Goal: Check status: Check status

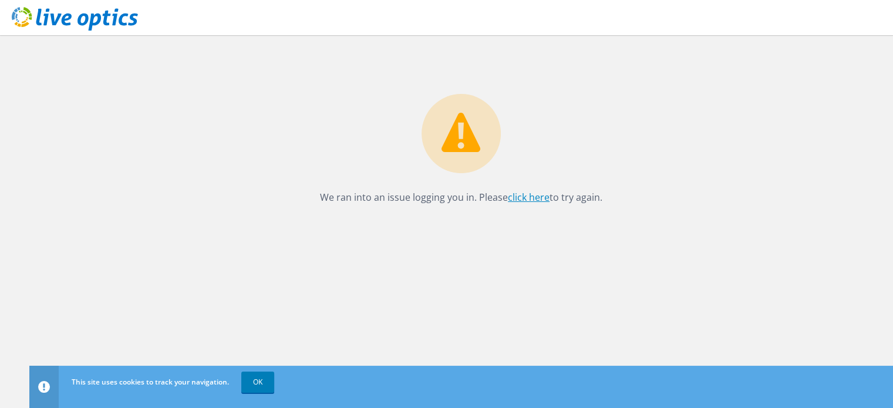
click at [531, 201] on link "click here" at bounding box center [529, 197] width 42 height 13
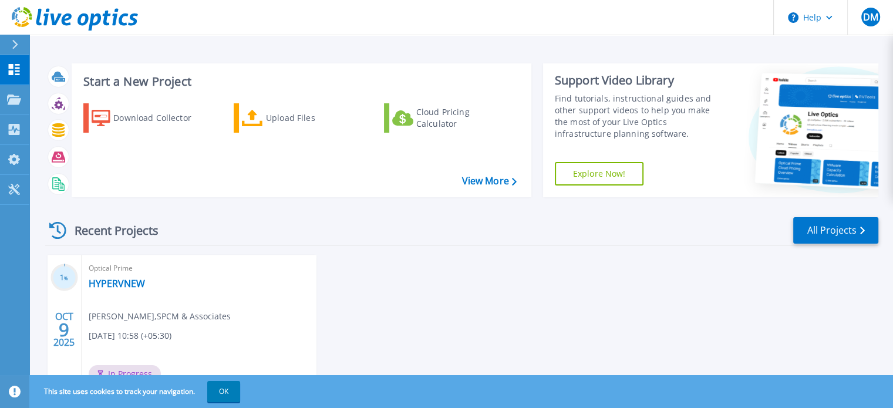
scroll to position [66, 0]
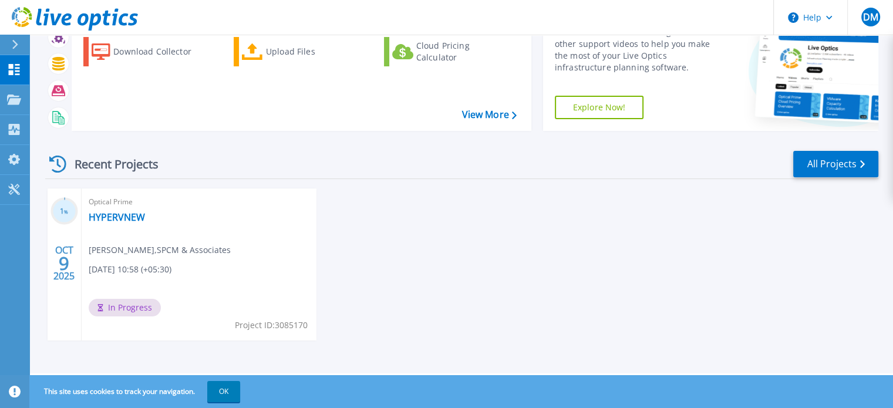
click at [61, 208] on h3 "1 %" at bounding box center [64, 212] width 28 height 14
click at [28, 99] on link "Projects Projects" at bounding box center [14, 100] width 29 height 30
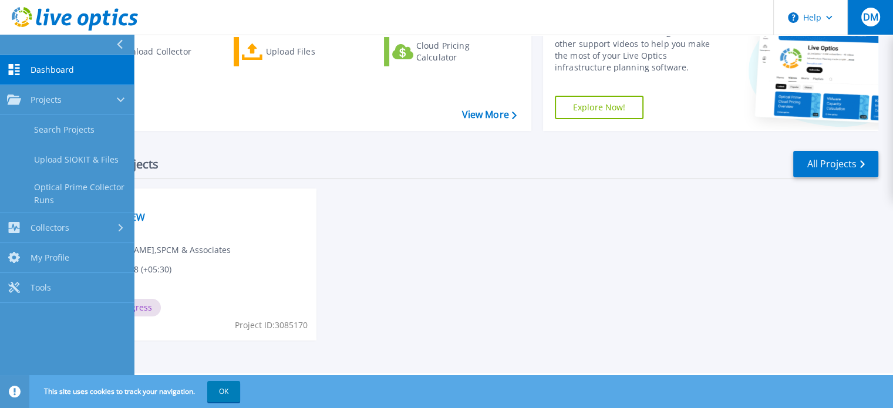
click at [855, 7] on button "DM" at bounding box center [870, 17] width 46 height 35
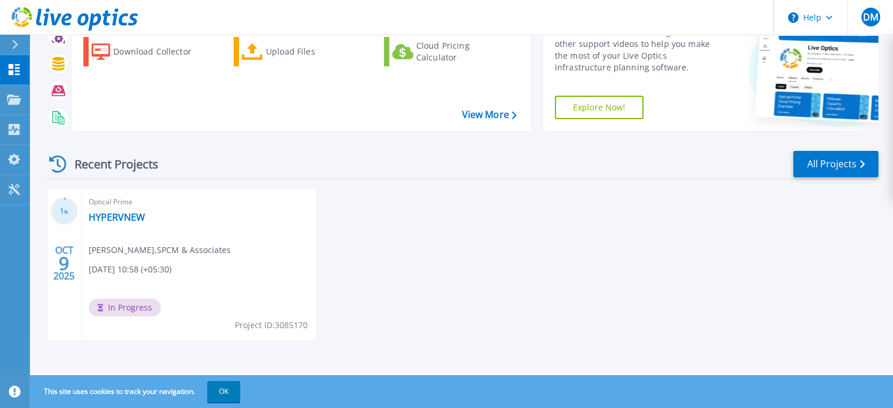
click at [640, 237] on div "1 % OCT 9 2025 Optical Prime HYPERVNEW Deepali Malewadi , SPCM & Associates 10/…" at bounding box center [457, 276] width 842 height 176
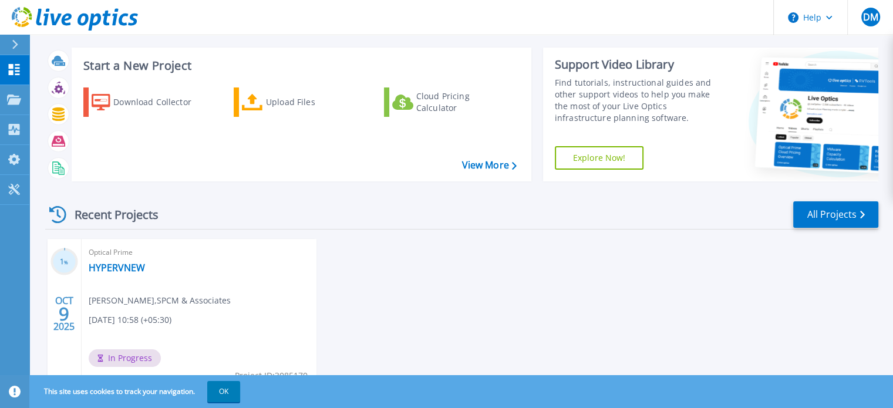
scroll to position [66, 0]
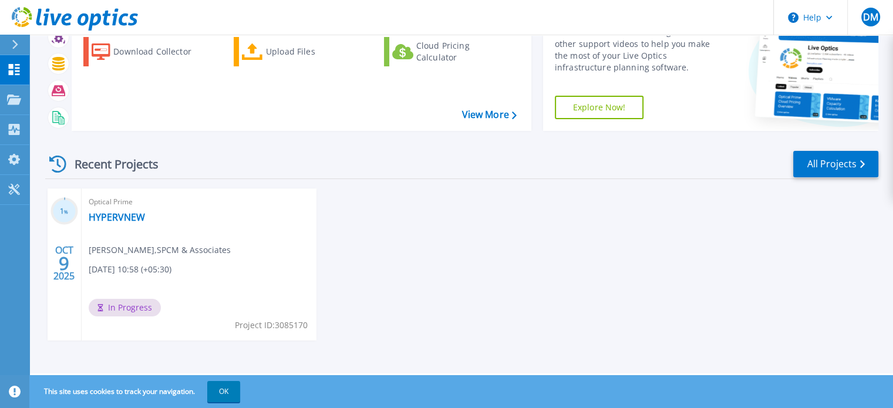
click at [216, 259] on div "Optical Prime HYPERVNEW Deepali Malewadi , SPCM & Associates 10/09/2025, 10:58 …" at bounding box center [199, 264] width 235 height 152
click at [145, 305] on span "In Progress" at bounding box center [125, 308] width 72 height 18
click at [822, 164] on link "All Projects" at bounding box center [835, 164] width 85 height 26
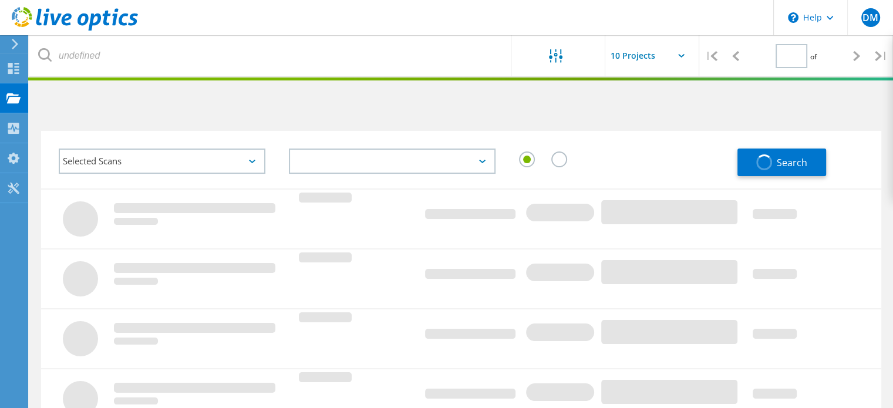
type input "1"
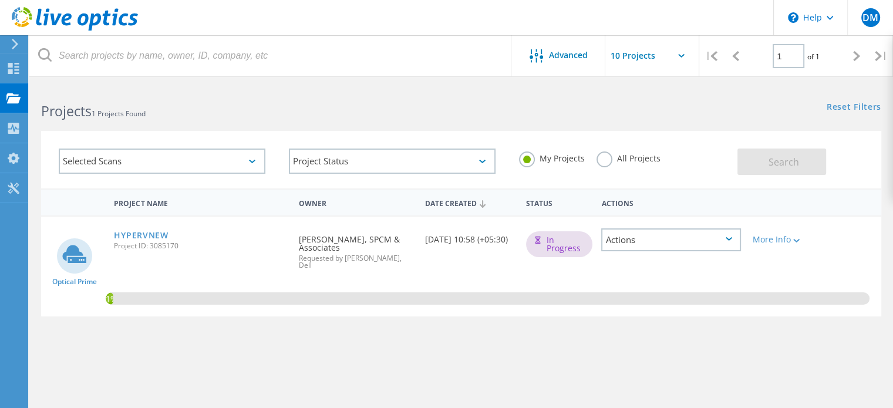
click at [240, 264] on div "1%" at bounding box center [461, 267] width 840 height 100
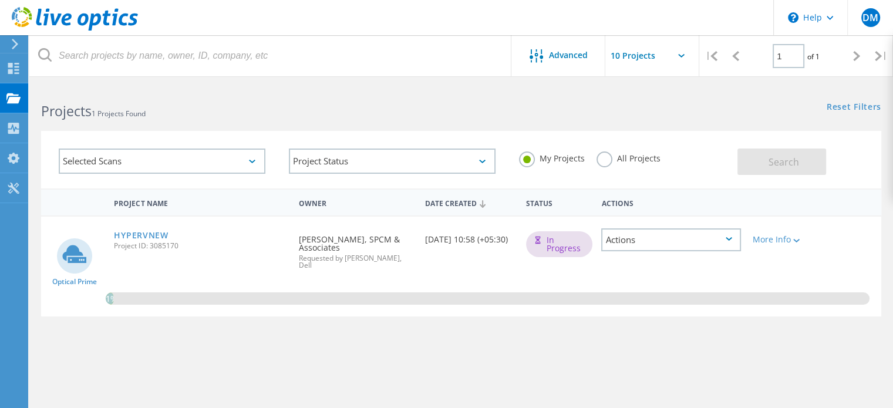
click at [683, 237] on div "Actions" at bounding box center [671, 239] width 140 height 23
click at [706, 305] on div "1%" at bounding box center [461, 267] width 840 height 100
click at [789, 241] on div "More Info" at bounding box center [780, 239] width 55 height 8
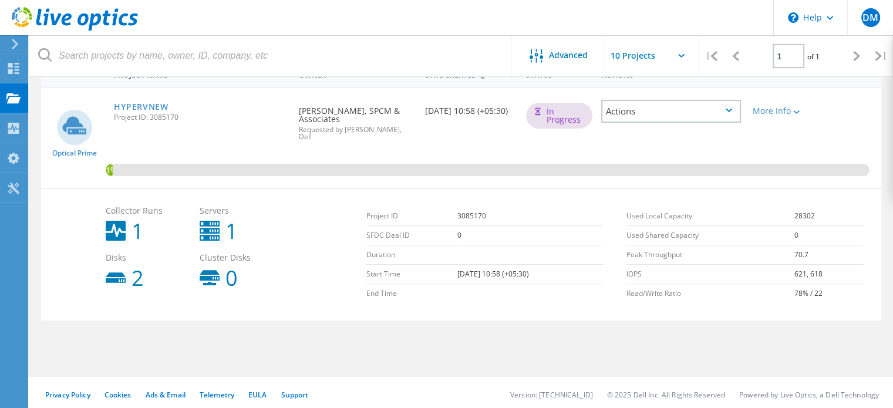
scroll to position [132, 0]
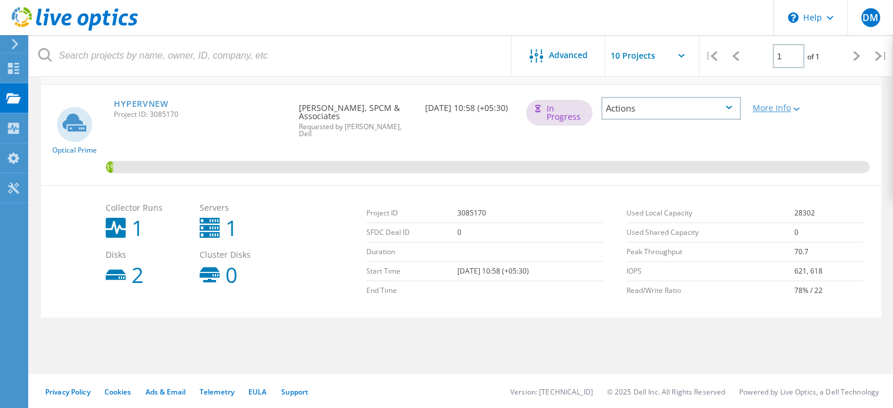
click at [796, 103] on lo-svg-helper at bounding box center [795, 108] width 9 height 10
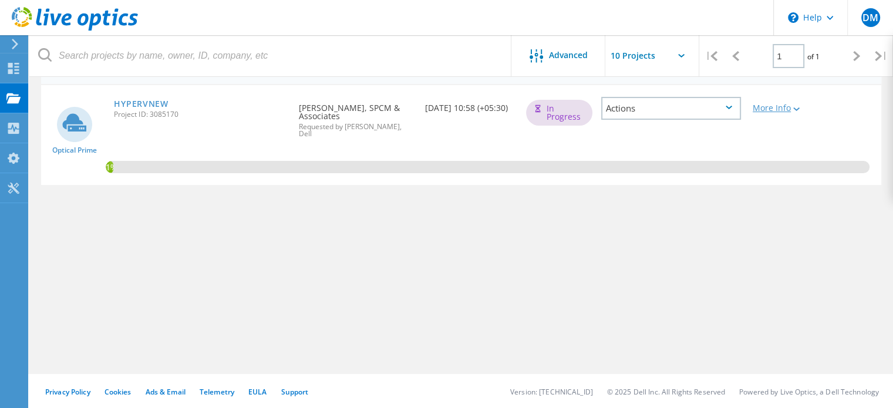
click at [796, 103] on lo-svg-helper at bounding box center [795, 108] width 9 height 10
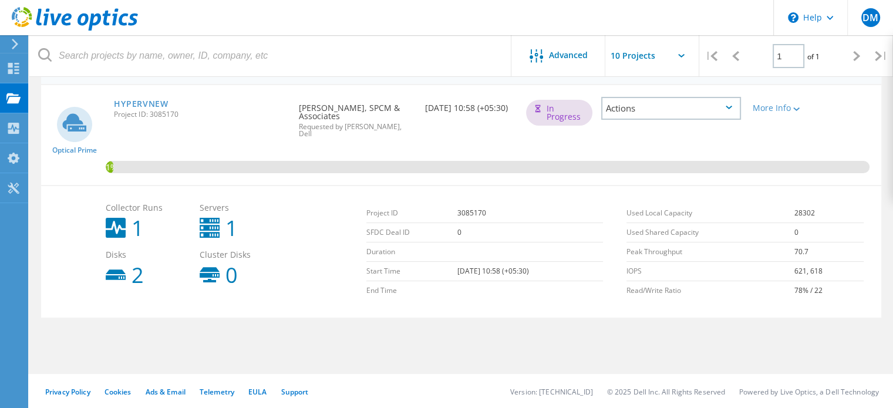
click at [655, 59] on input "text" at bounding box center [663, 55] width 117 height 41
click at [413, 23] on header "\n Help Explore Helpful Articles Contact Support DM End User Deepali Malewadi i…" at bounding box center [446, 17] width 893 height 35
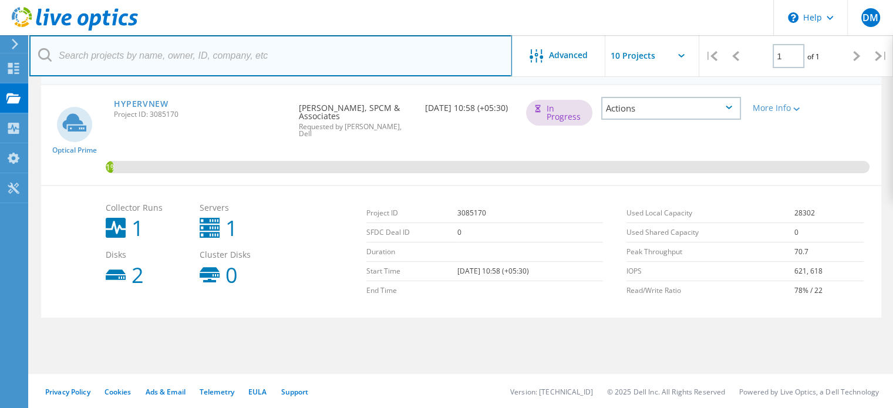
click at [288, 53] on input "text" at bounding box center [270, 55] width 483 height 41
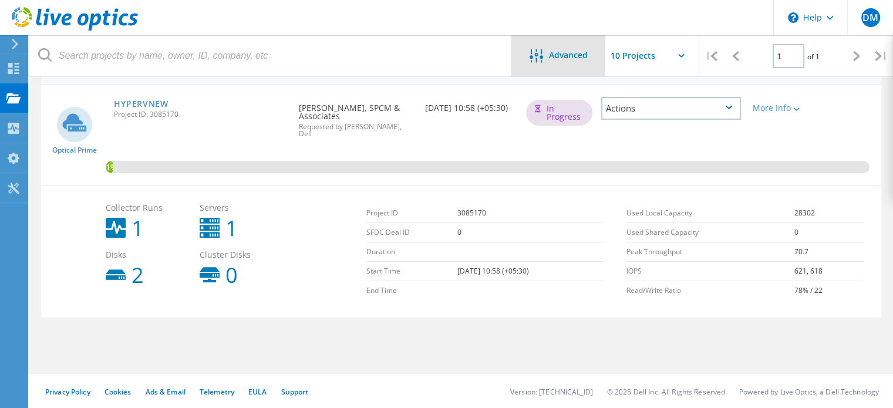
click at [564, 51] on span "Advanced" at bounding box center [568, 55] width 39 height 8
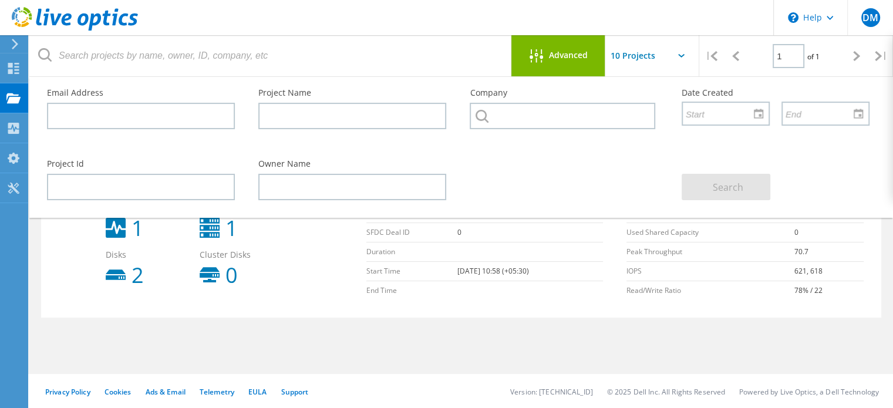
click at [564, 51] on span "Advanced" at bounding box center [568, 55] width 39 height 8
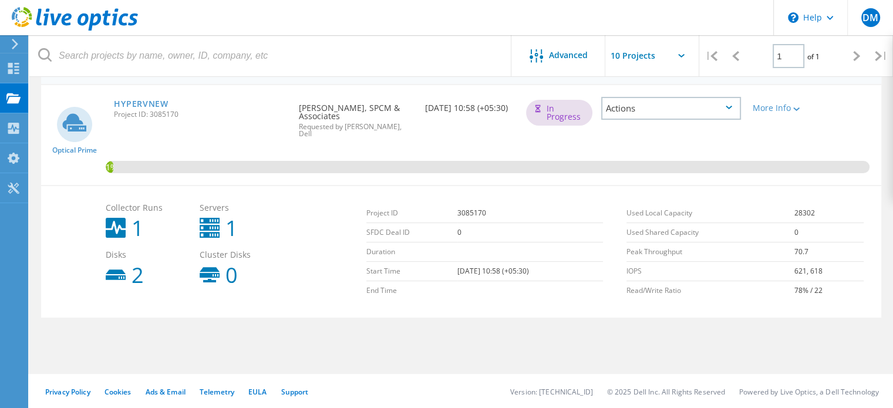
click at [636, 49] on input "text" at bounding box center [663, 55] width 117 height 41
click at [575, 61] on div "Advanced" at bounding box center [558, 56] width 94 height 15
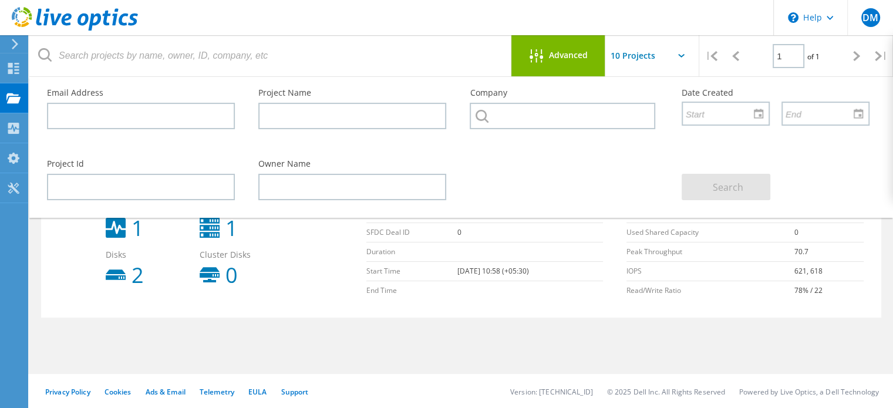
click at [575, 61] on div "Advanced" at bounding box center [558, 56] width 94 height 15
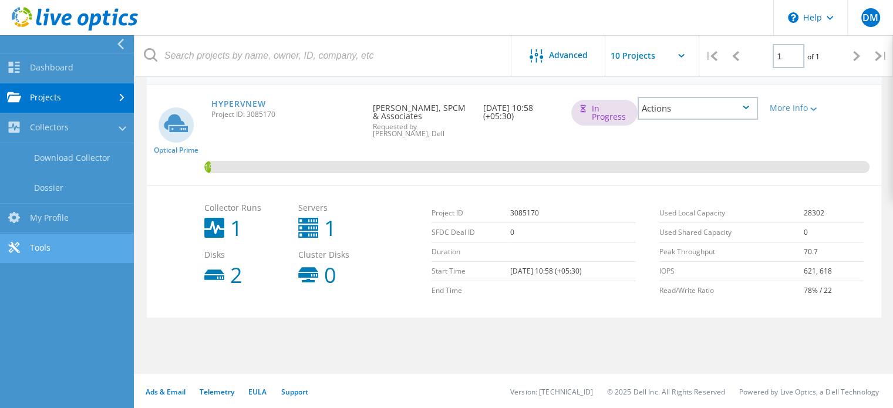
click at [48, 242] on link "Tools" at bounding box center [67, 249] width 134 height 30
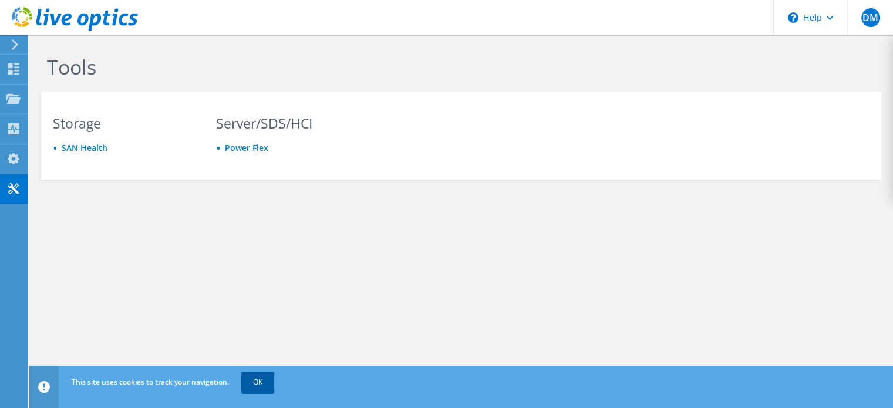
click at [265, 381] on link "OK" at bounding box center [257, 382] width 33 height 21
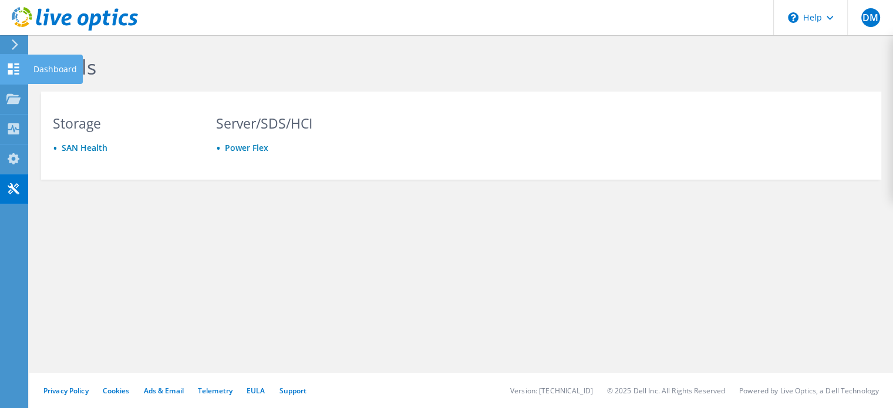
click at [16, 70] on use at bounding box center [13, 68] width 11 height 11
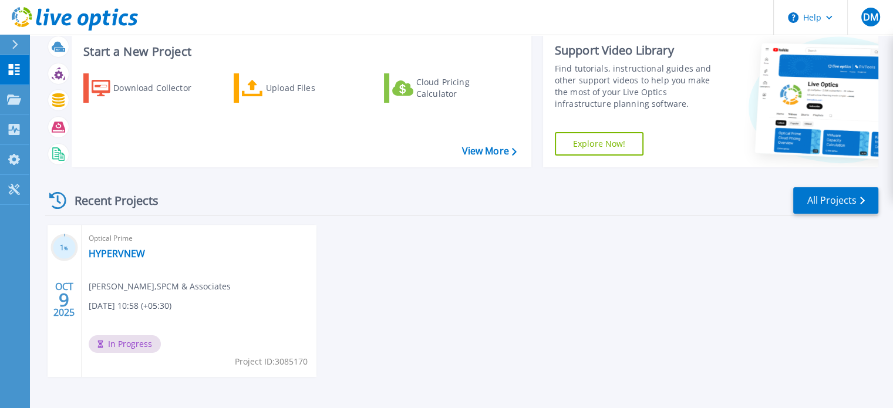
scroll to position [31, 0]
click at [483, 149] on link "View More" at bounding box center [488, 150] width 55 height 11
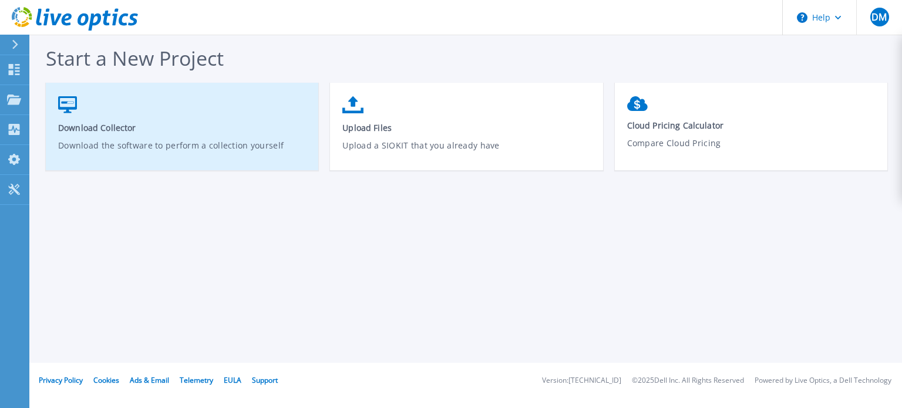
click at [235, 148] on p "Download the software to perform a collection yourself" at bounding box center [182, 152] width 248 height 27
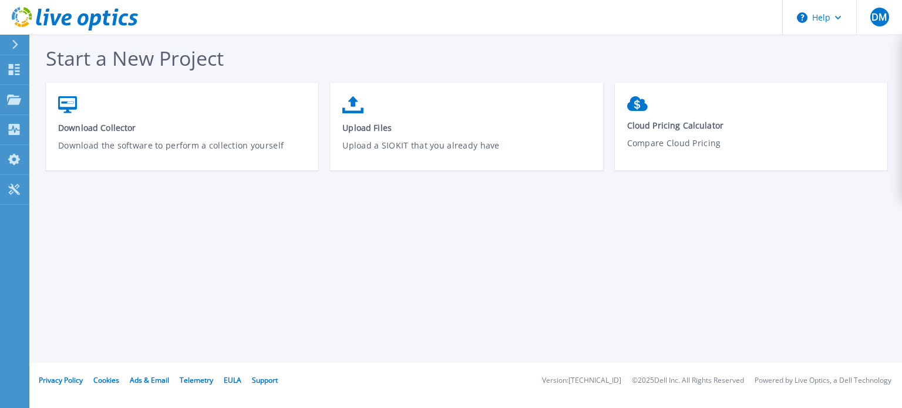
click at [187, 172] on link "Download Collector Download the software to perform a collection yourself" at bounding box center [182, 132] width 272 height 84
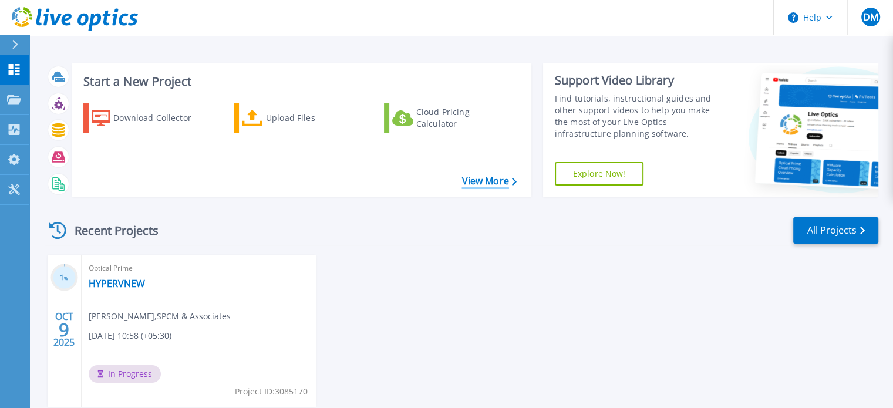
click at [474, 183] on link "View More" at bounding box center [488, 181] width 55 height 11
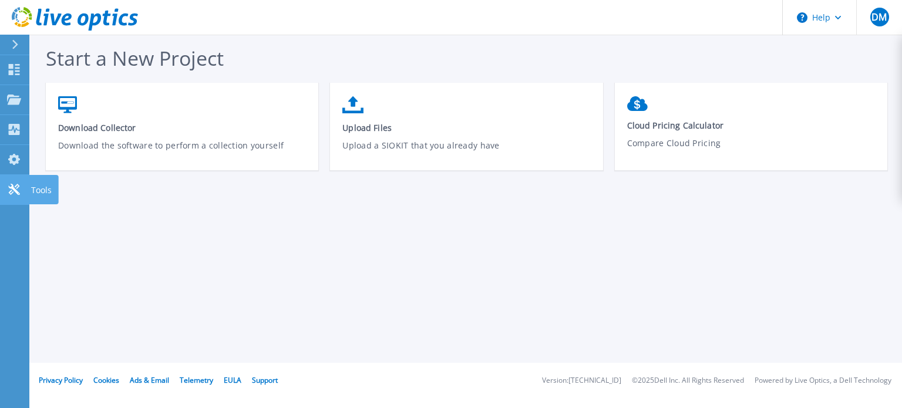
click at [16, 196] on link "Tools Tools" at bounding box center [14, 190] width 29 height 30
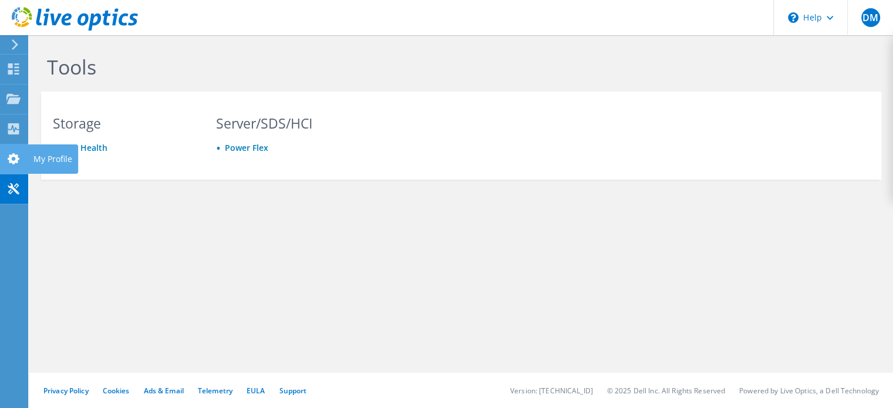
click at [12, 157] on use at bounding box center [14, 158] width 12 height 11
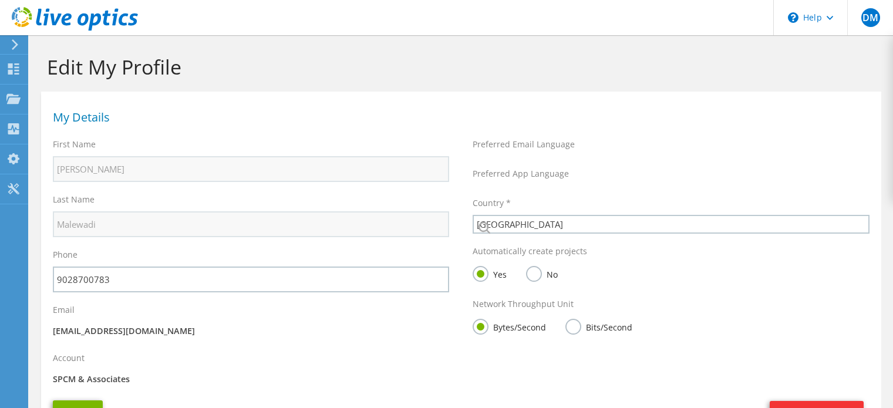
select select "101"
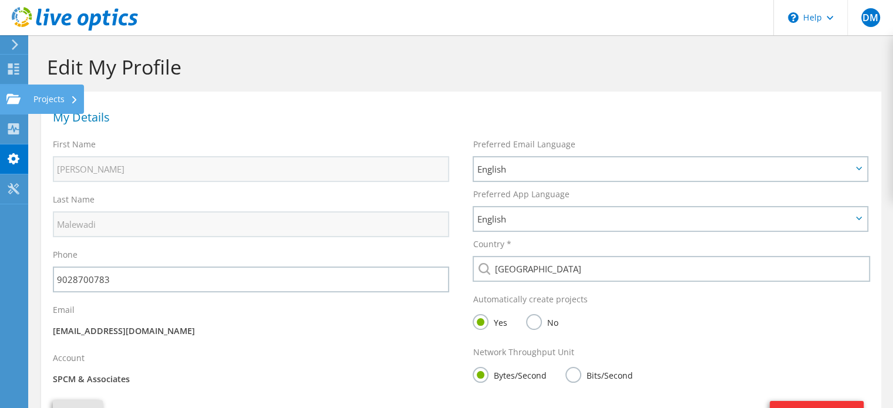
click at [9, 98] on icon at bounding box center [13, 98] width 14 height 11
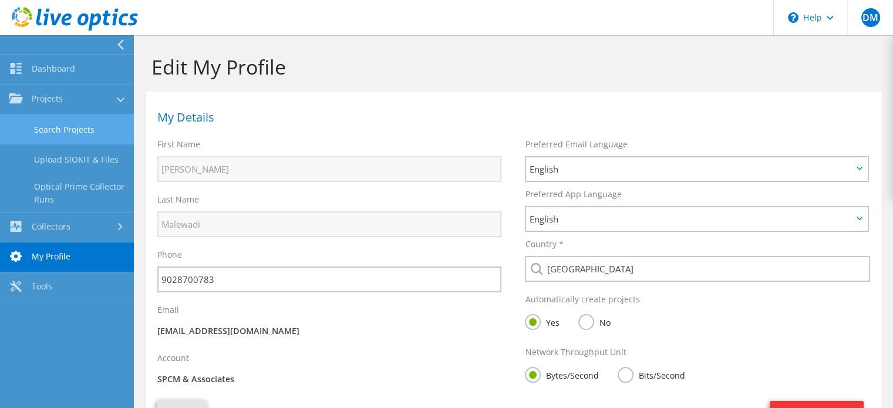
click at [42, 127] on link "Search Projects" at bounding box center [67, 129] width 134 height 30
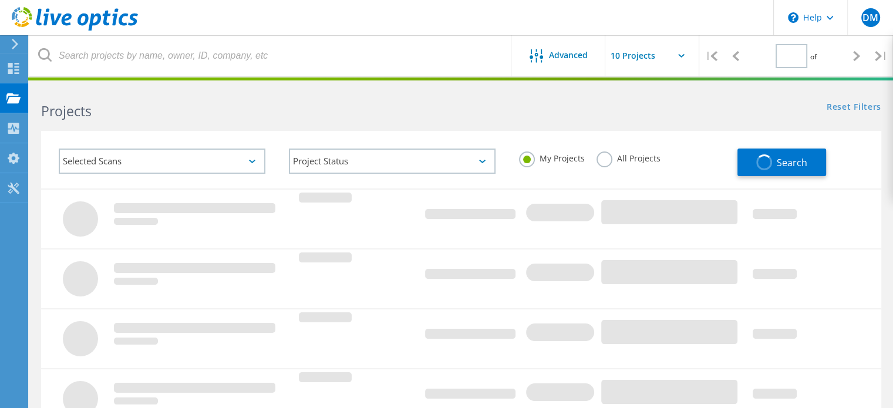
type input "1"
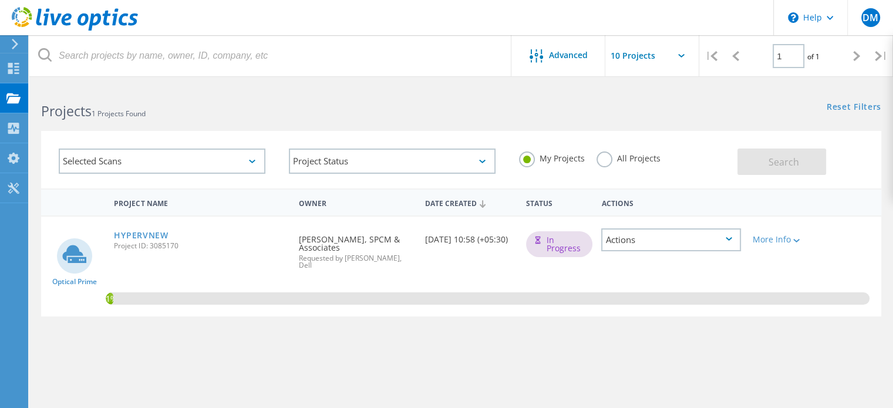
click at [682, 246] on div "Actions" at bounding box center [671, 239] width 140 height 23
click at [682, 246] on div "Project Details" at bounding box center [670, 240] width 137 height 18
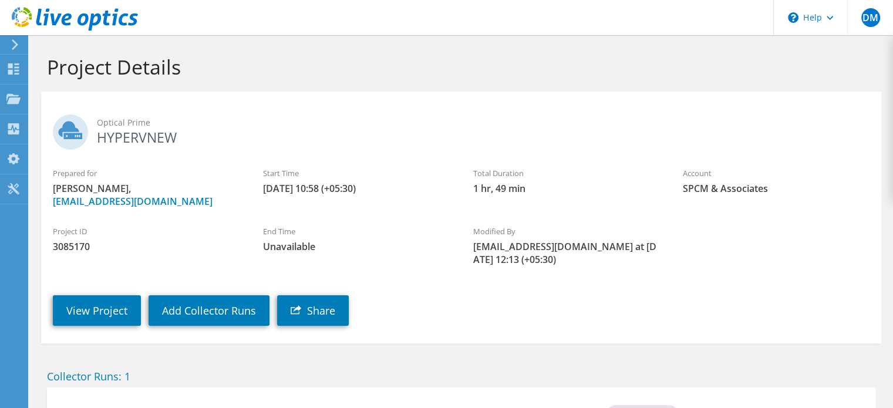
click at [14, 49] on icon at bounding box center [15, 44] width 9 height 11
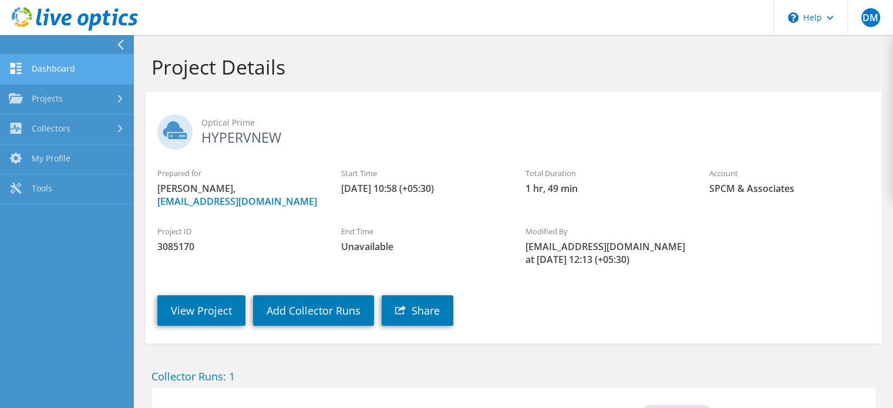
click at [31, 67] on link "Dashboard" at bounding box center [67, 70] width 134 height 30
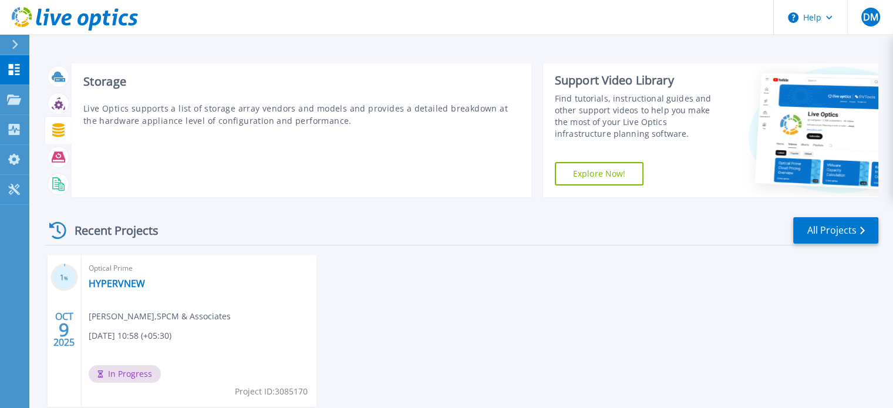
click at [54, 131] on icon at bounding box center [59, 130] width 14 height 14
click at [116, 112] on p "Live Optics supports a list of storage array vendors and models and provides a …" at bounding box center [301, 114] width 436 height 25
click at [60, 161] on icon at bounding box center [59, 156] width 14 height 11
click at [60, 181] on icon at bounding box center [56, 183] width 9 height 12
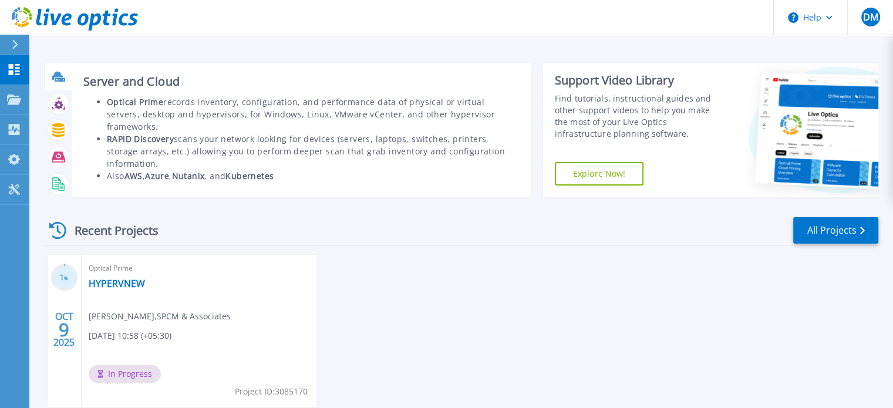
click at [61, 83] on icon at bounding box center [59, 77] width 14 height 14
click at [182, 170] on b "Nutanix" at bounding box center [188, 175] width 33 height 11
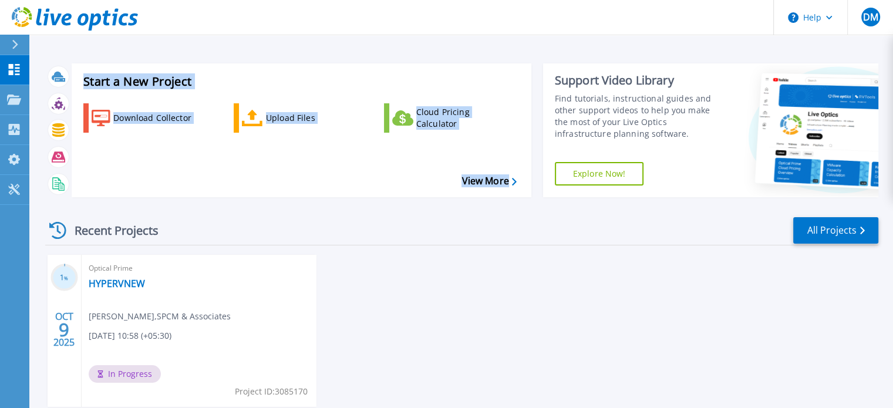
click at [613, 179] on link "Explore Now!" at bounding box center [599, 173] width 89 height 23
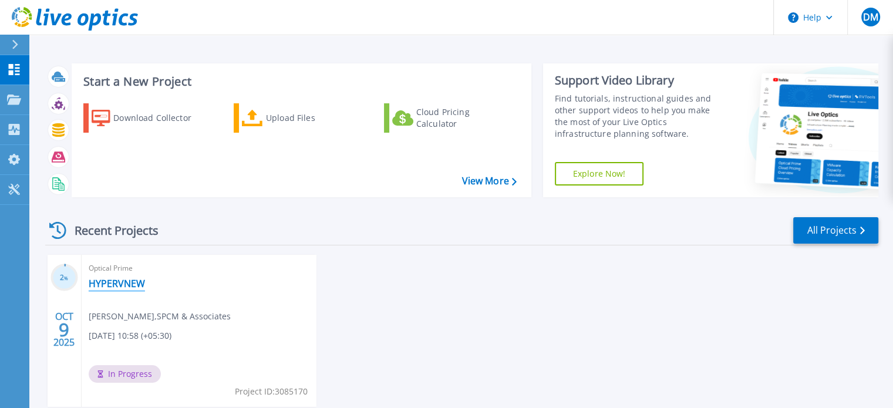
click at [129, 284] on link "HYPERVNEW" at bounding box center [117, 284] width 56 height 12
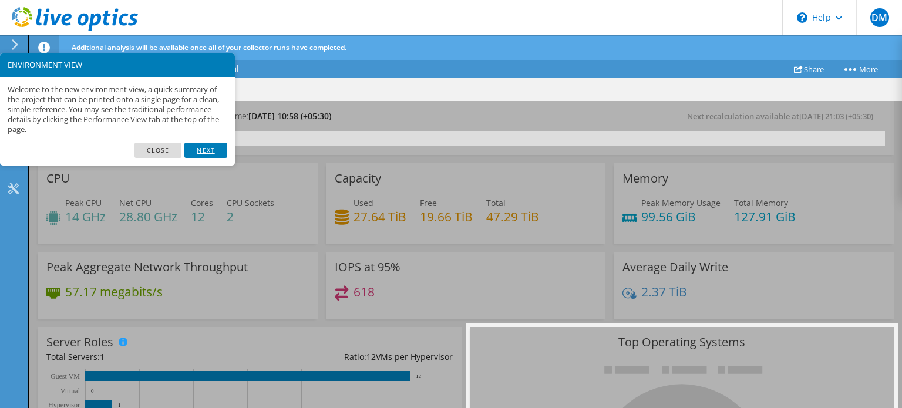
click at [193, 149] on link "Next" at bounding box center [205, 150] width 42 height 15
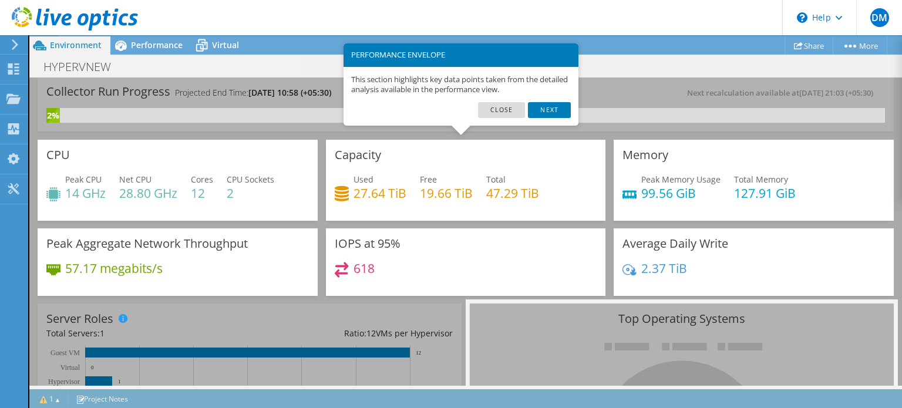
scroll to position [58, 0]
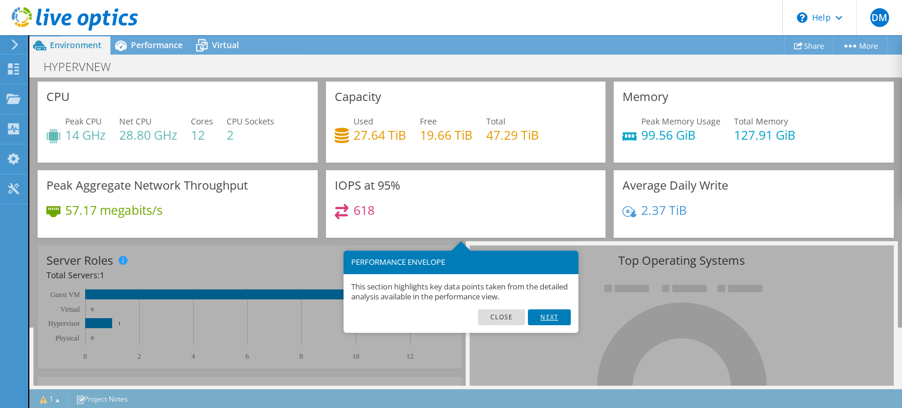
click at [550, 320] on link "Next" at bounding box center [549, 316] width 42 height 15
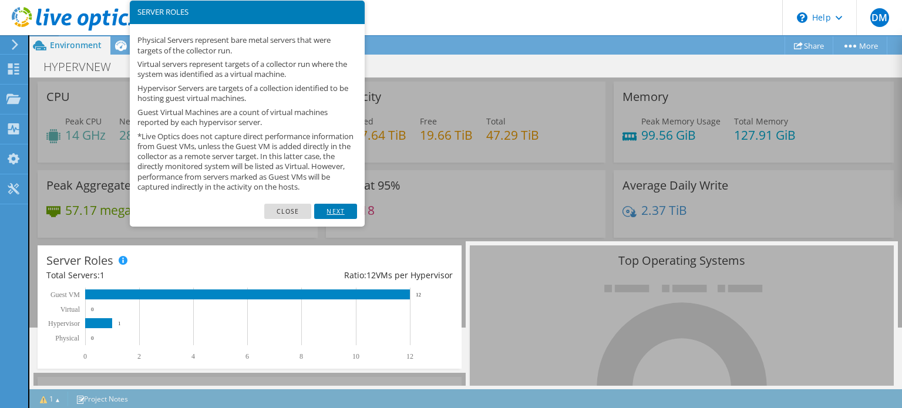
click at [338, 219] on link "Next" at bounding box center [335, 211] width 42 height 15
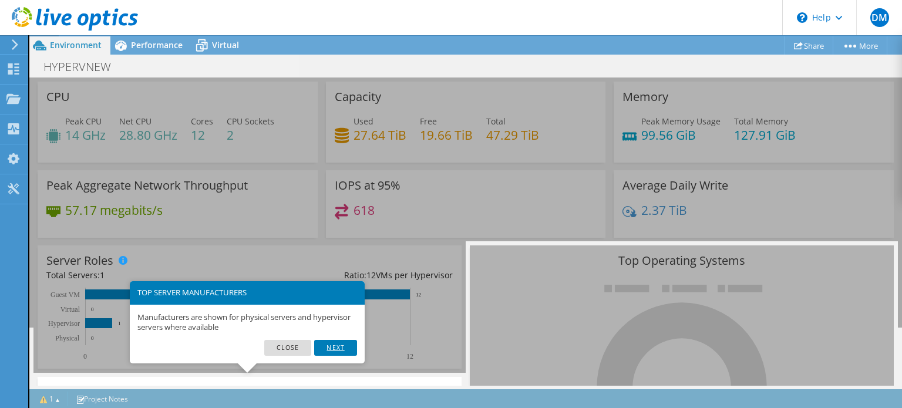
click at [334, 348] on link "Next" at bounding box center [335, 347] width 42 height 15
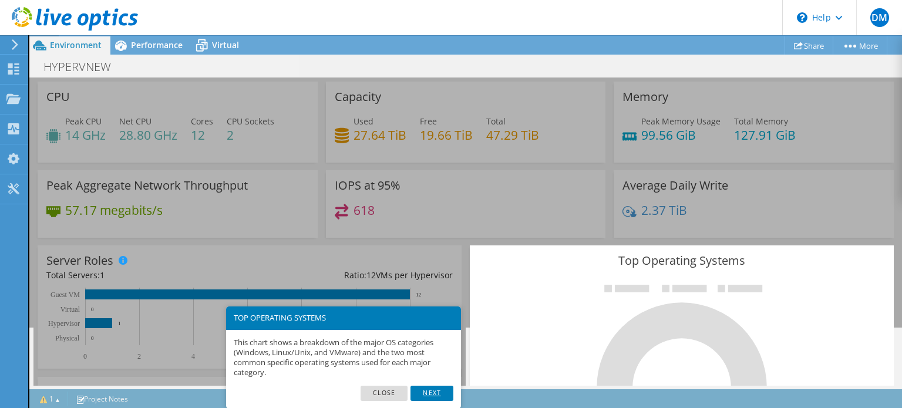
click at [420, 397] on link "Next" at bounding box center [431, 393] width 42 height 15
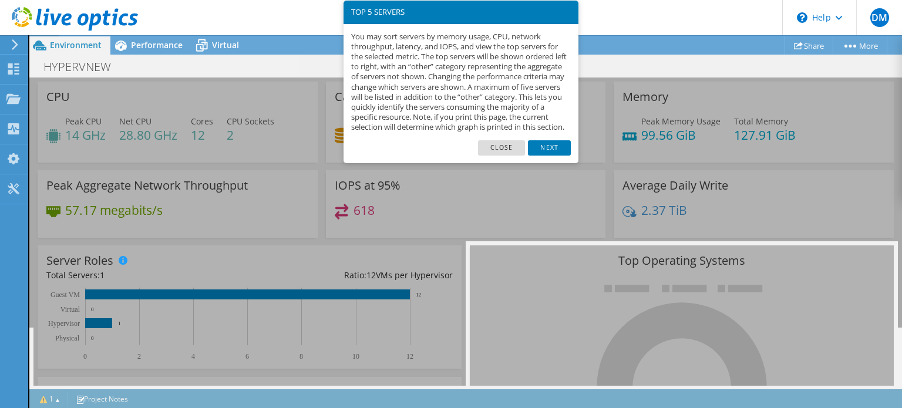
scroll to position [444, 0]
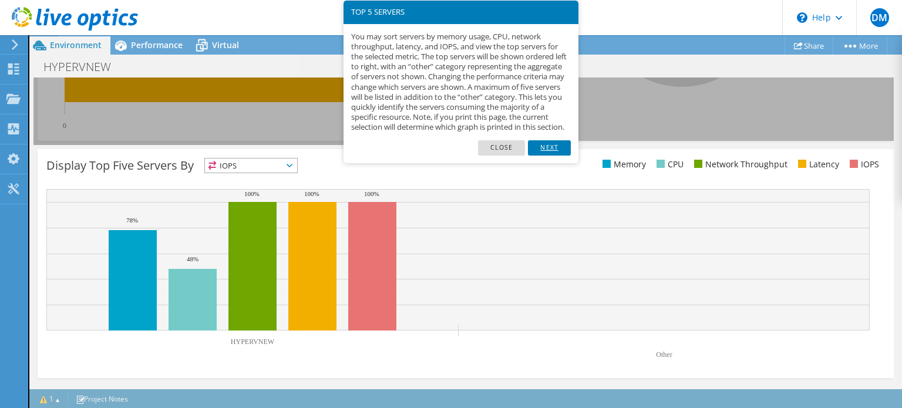
click at [560, 156] on link "Next" at bounding box center [549, 147] width 42 height 15
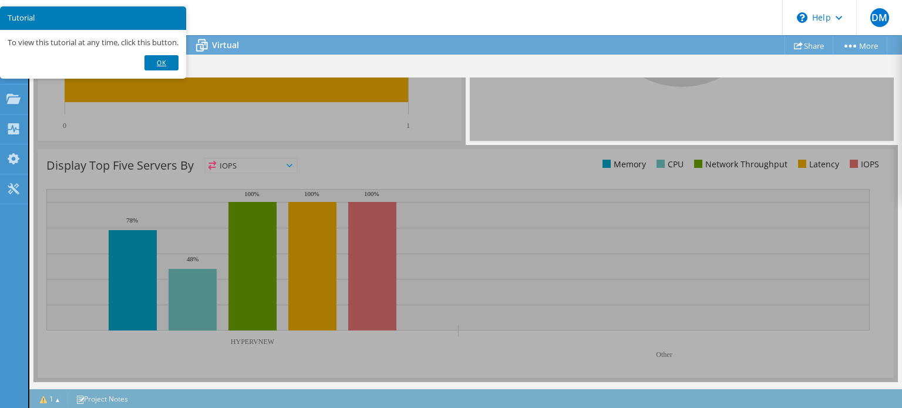
click at [173, 60] on link "Ok" at bounding box center [161, 62] width 34 height 15
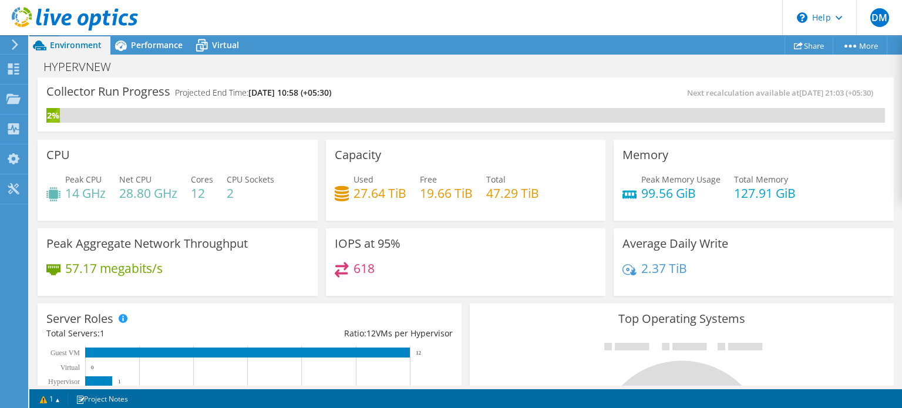
scroll to position [200, 0]
click at [469, 197] on h4 "19.66 TiB" at bounding box center [446, 193] width 53 height 13
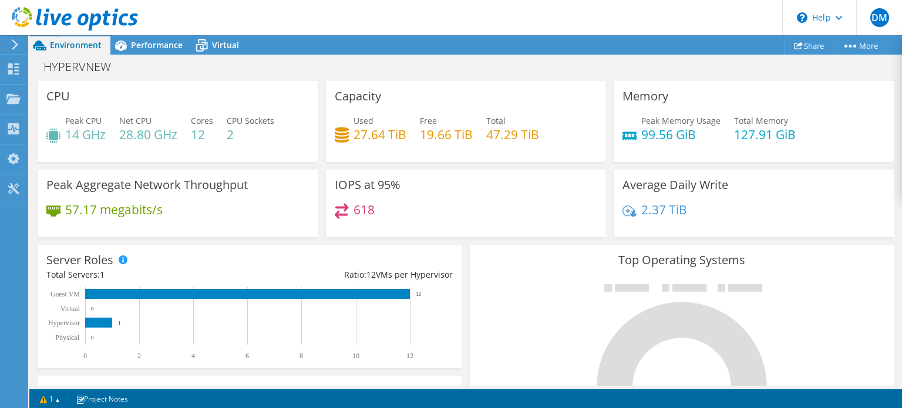
scroll to position [61, 0]
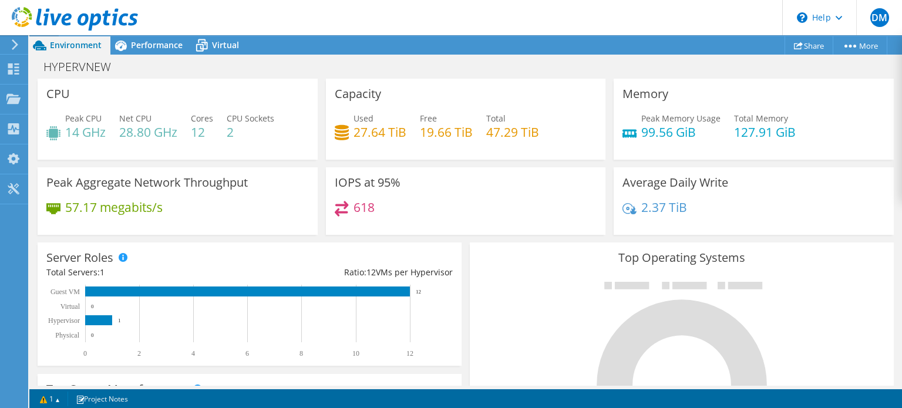
click at [885, 211] on div "Average Daily Write 2.37 TiB" at bounding box center [753, 199] width 288 height 72
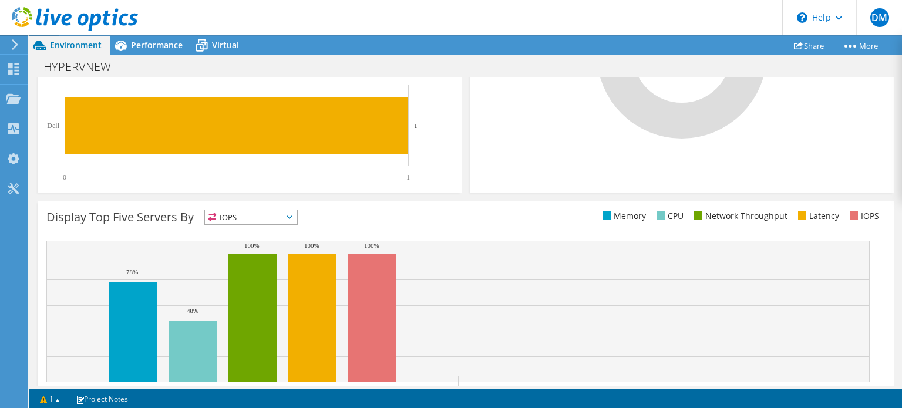
scroll to position [395, 0]
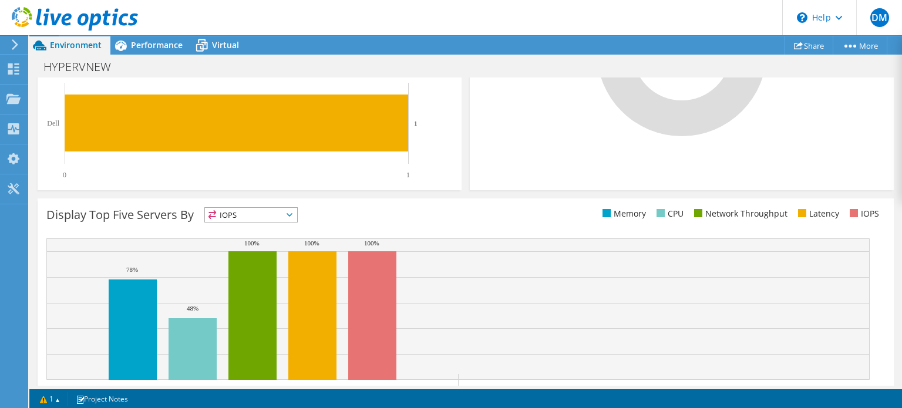
click at [294, 209] on span "IOPS" at bounding box center [251, 215] width 92 height 14
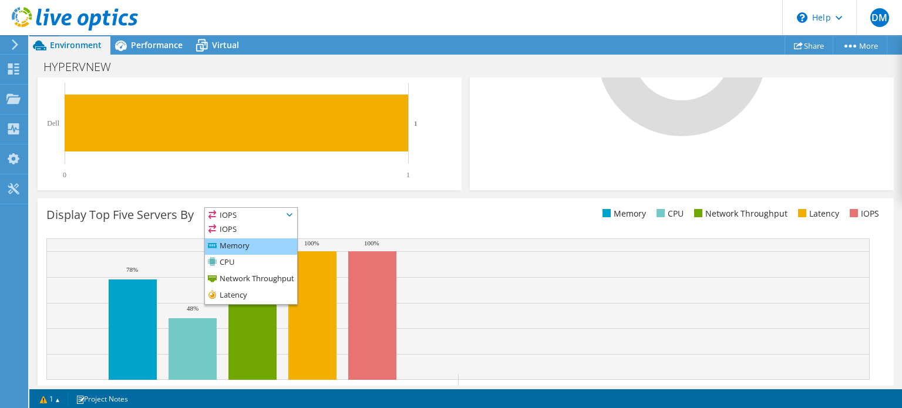
click at [291, 244] on li "Memory" at bounding box center [251, 246] width 92 height 16
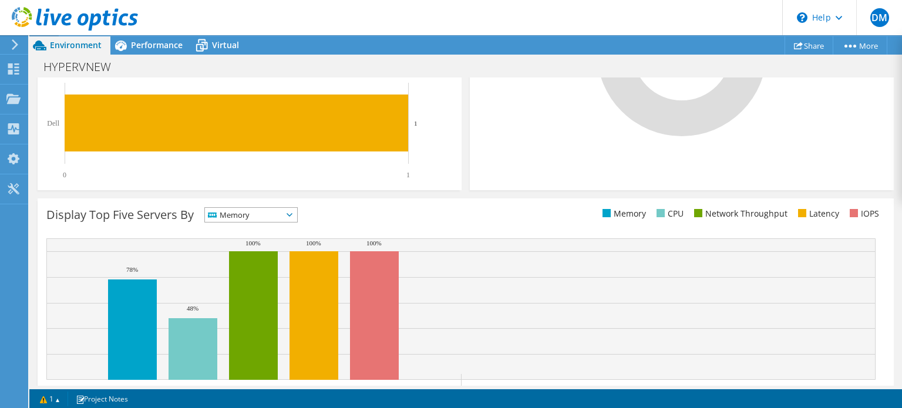
click at [282, 215] on span "Memory" at bounding box center [243, 215] width 77 height 14
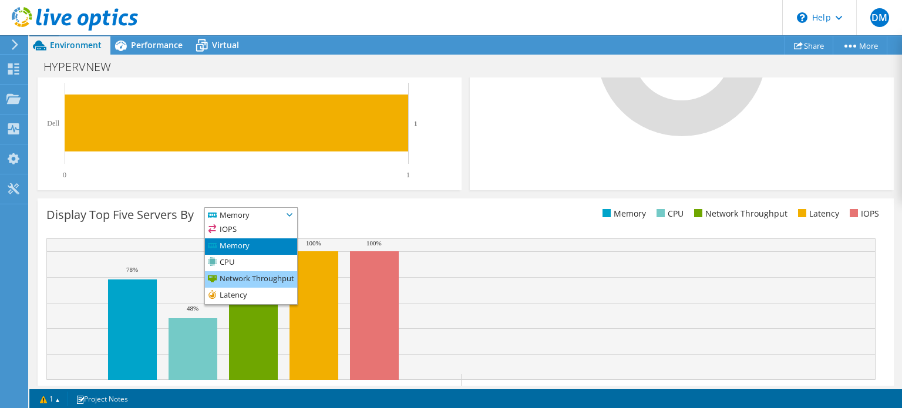
click at [282, 279] on li "Network Throughput" at bounding box center [251, 279] width 92 height 16
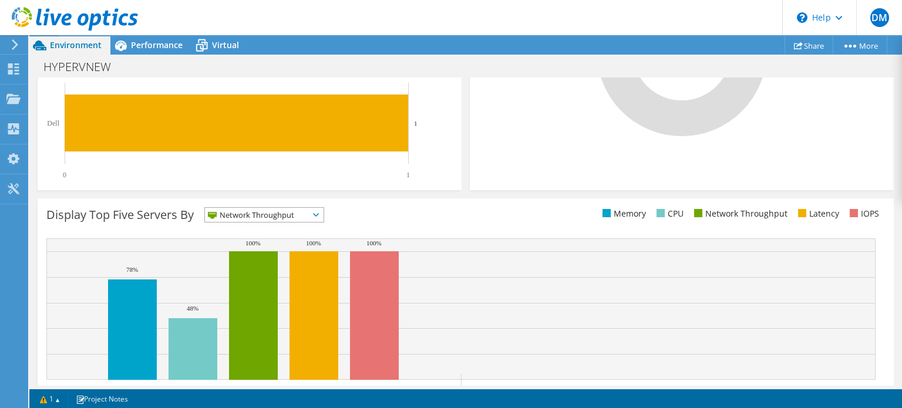
click at [278, 211] on span "Network Throughput" at bounding box center [257, 215] width 104 height 14
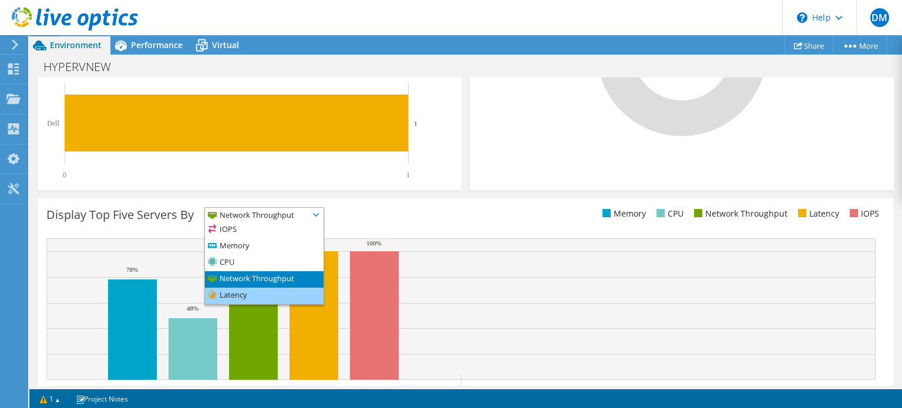
click at [279, 296] on li "Latency" at bounding box center [264, 296] width 119 height 16
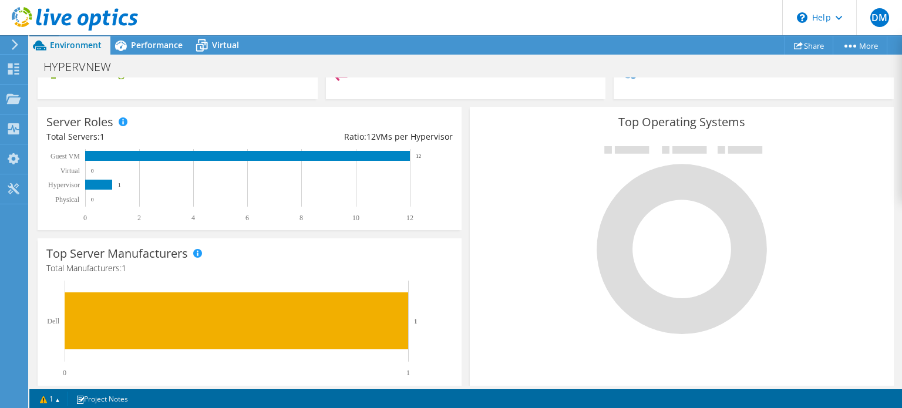
scroll to position [196, 0]
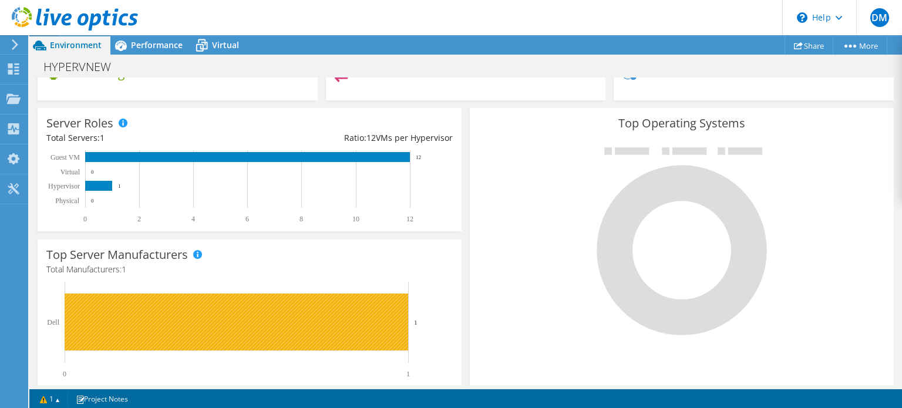
click at [263, 326] on rect at bounding box center [236, 322] width 343 height 57
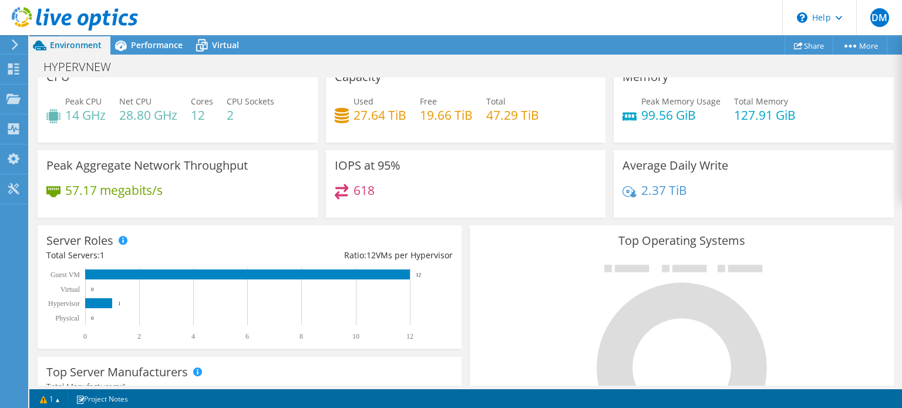
scroll to position [0, 0]
click at [684, 164] on h3 "Average Daily Write" at bounding box center [675, 165] width 106 height 13
click at [134, 193] on h4 "57.17 megabits/s" at bounding box center [113, 190] width 97 height 13
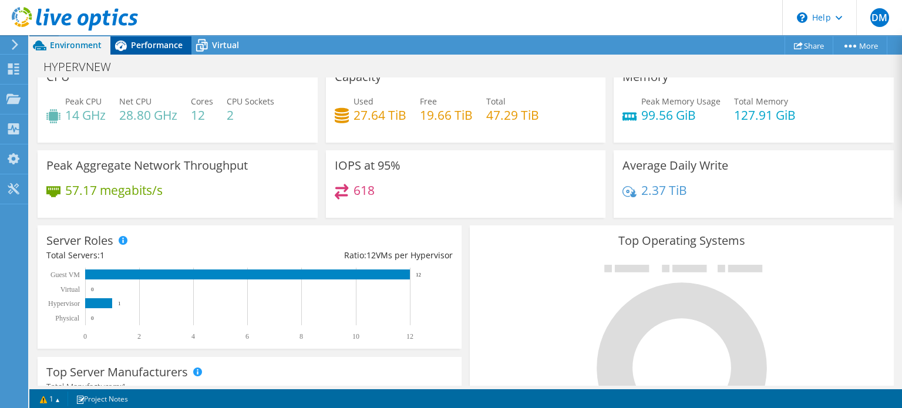
click at [134, 46] on span "Performance" at bounding box center [157, 44] width 52 height 11
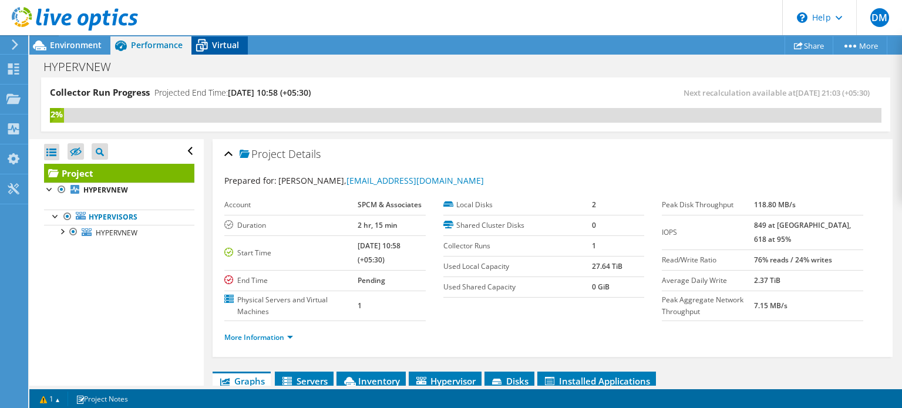
click at [218, 39] on span "Virtual" at bounding box center [225, 44] width 27 height 11
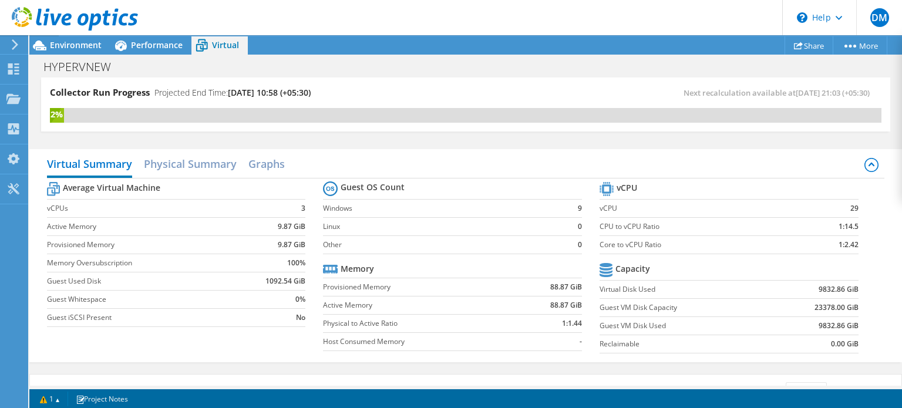
scroll to position [79, 0]
click at [178, 161] on h2 "Physical Summary" at bounding box center [190, 165] width 93 height 26
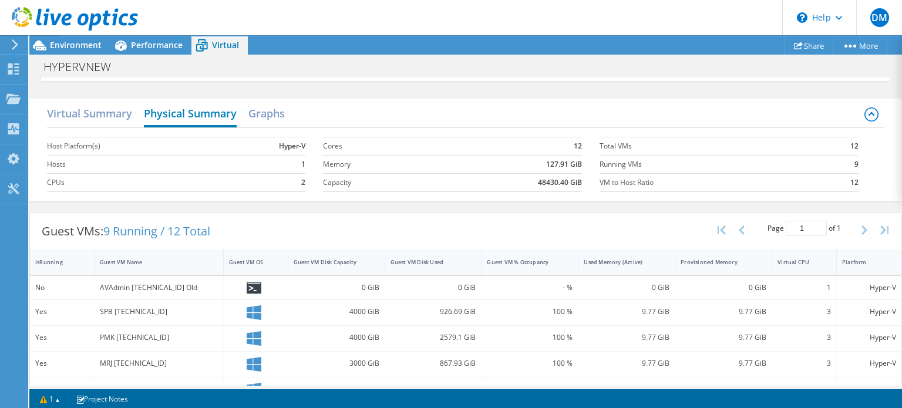
scroll to position [38, 0]
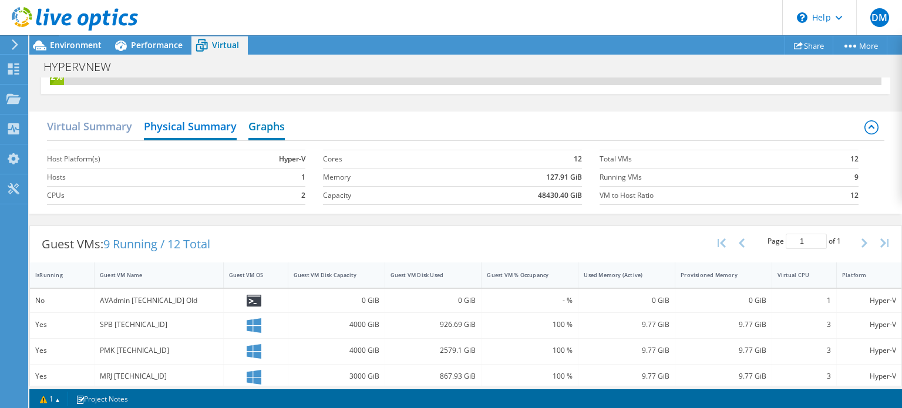
click at [265, 136] on h2 "Graphs" at bounding box center [266, 127] width 36 height 26
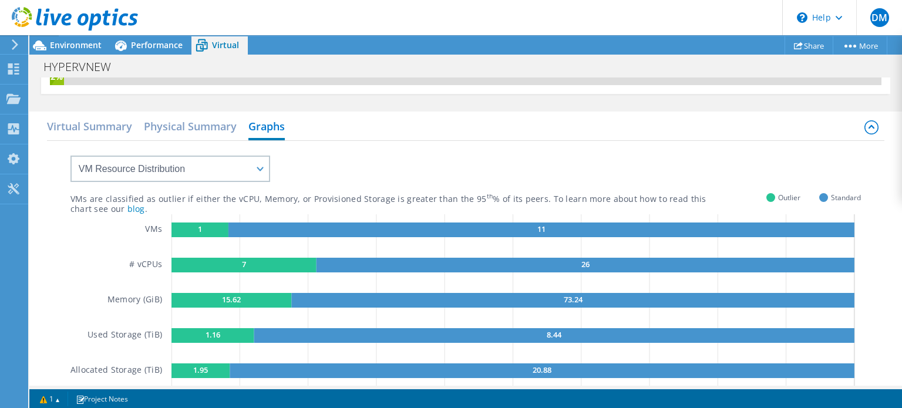
scroll to position [223, 0]
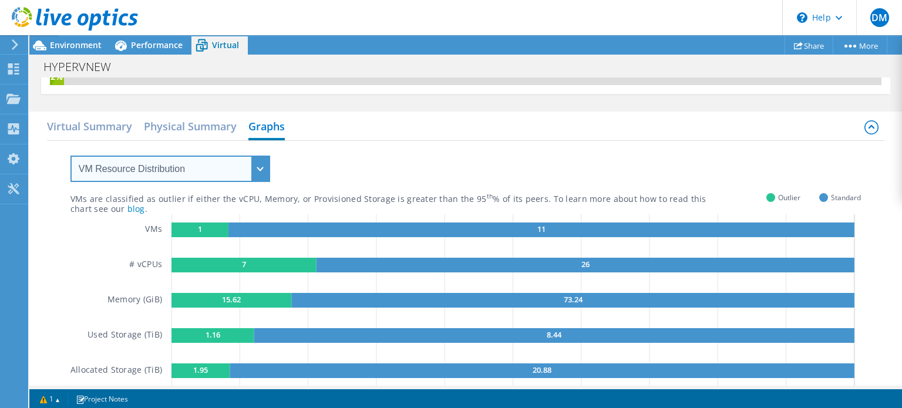
click at [268, 168] on select "VM Resource Distribution Provisioning Contrast Over Provisioning" at bounding box center [170, 169] width 200 height 26
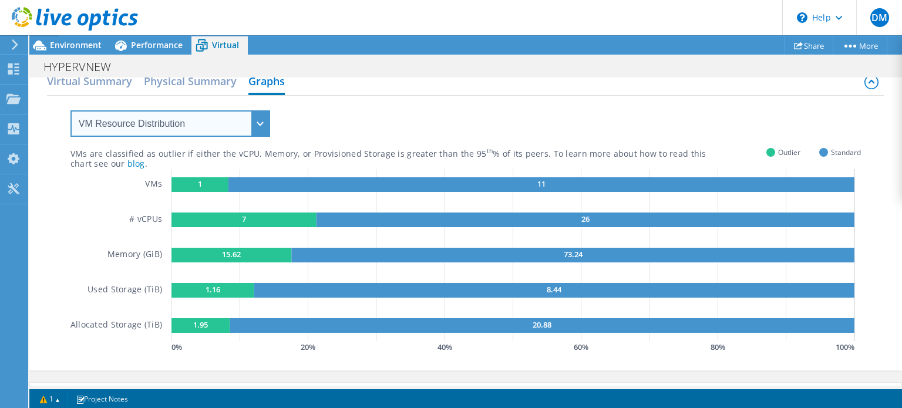
scroll to position [79, 0]
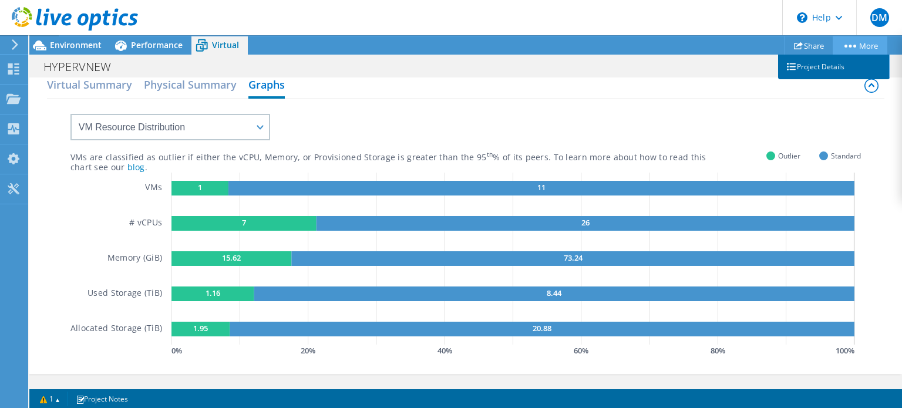
click at [821, 72] on link "Project Details" at bounding box center [834, 67] width 112 height 25
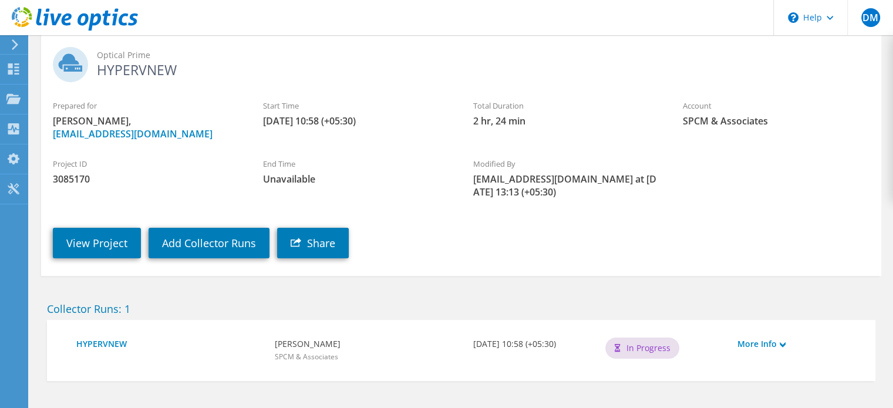
scroll to position [97, 0]
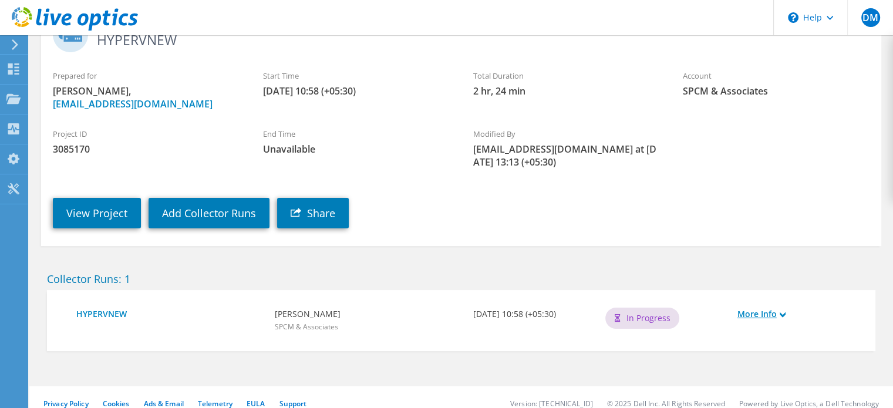
click at [778, 308] on link "More Info" at bounding box center [797, 314] width 120 height 13
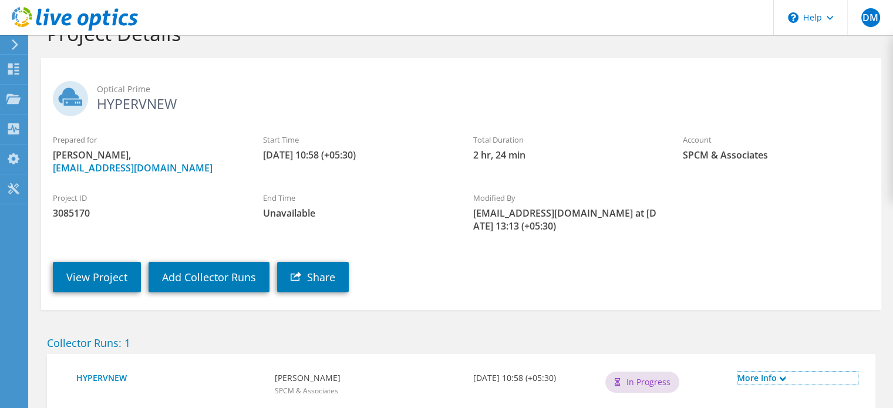
scroll to position [0, 0]
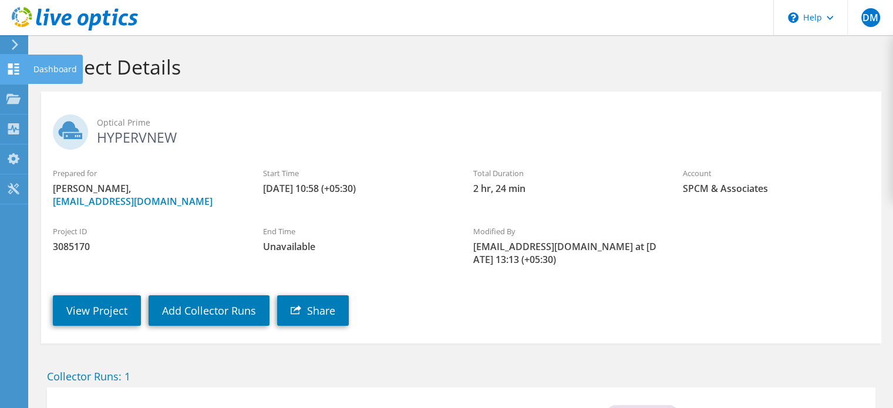
click at [14, 73] on use at bounding box center [13, 68] width 11 height 11
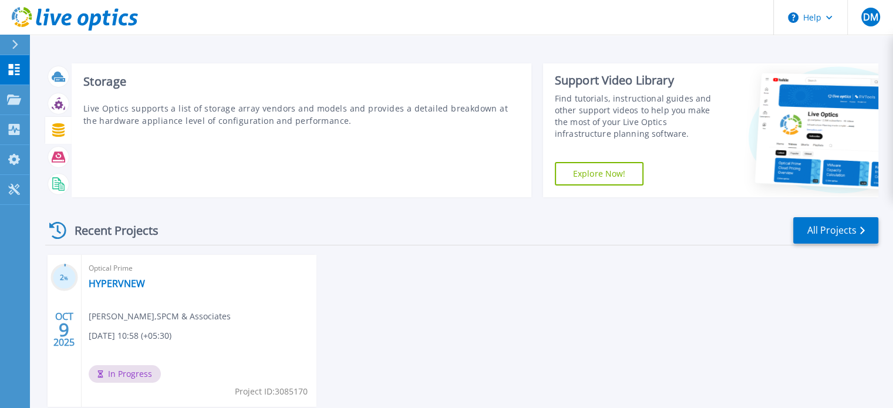
click at [60, 136] on icon at bounding box center [58, 130] width 12 height 14
click at [60, 105] on icon at bounding box center [58, 104] width 9 height 9
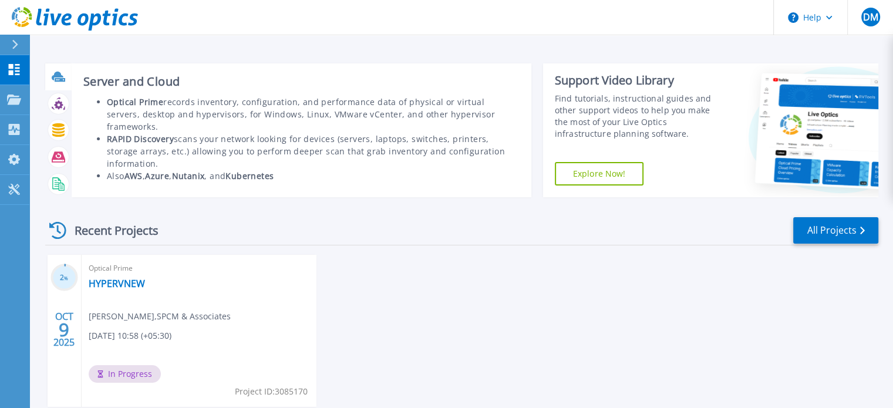
click at [60, 87] on div at bounding box center [58, 76] width 26 height 27
